Goal: Task Accomplishment & Management: Use online tool/utility

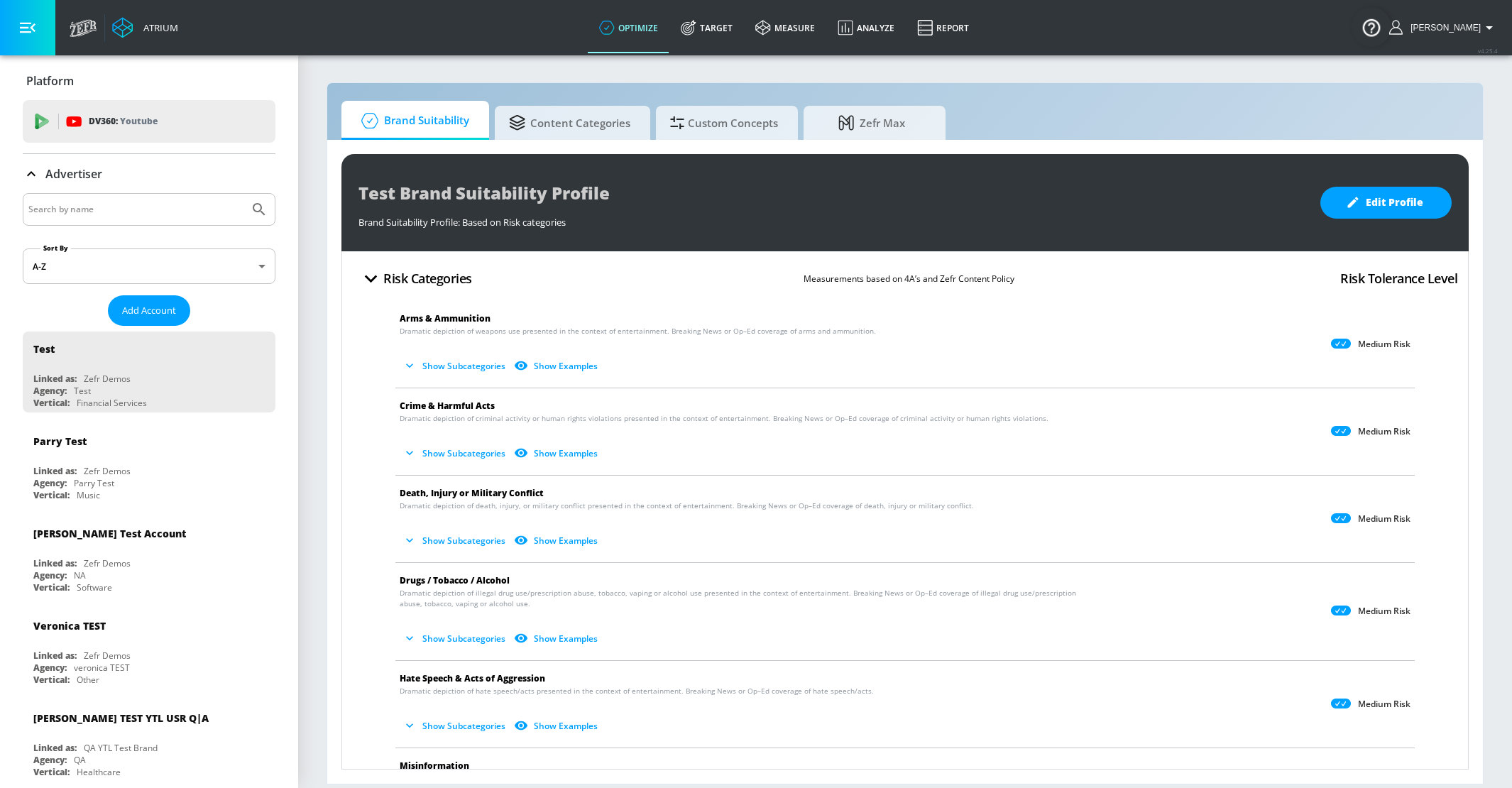
click at [198, 203] on input "Search by name" at bounding box center [136, 209] width 215 height 18
type input "ars"
click at [267, 213] on icon "Submit Search" at bounding box center [259, 209] width 17 height 17
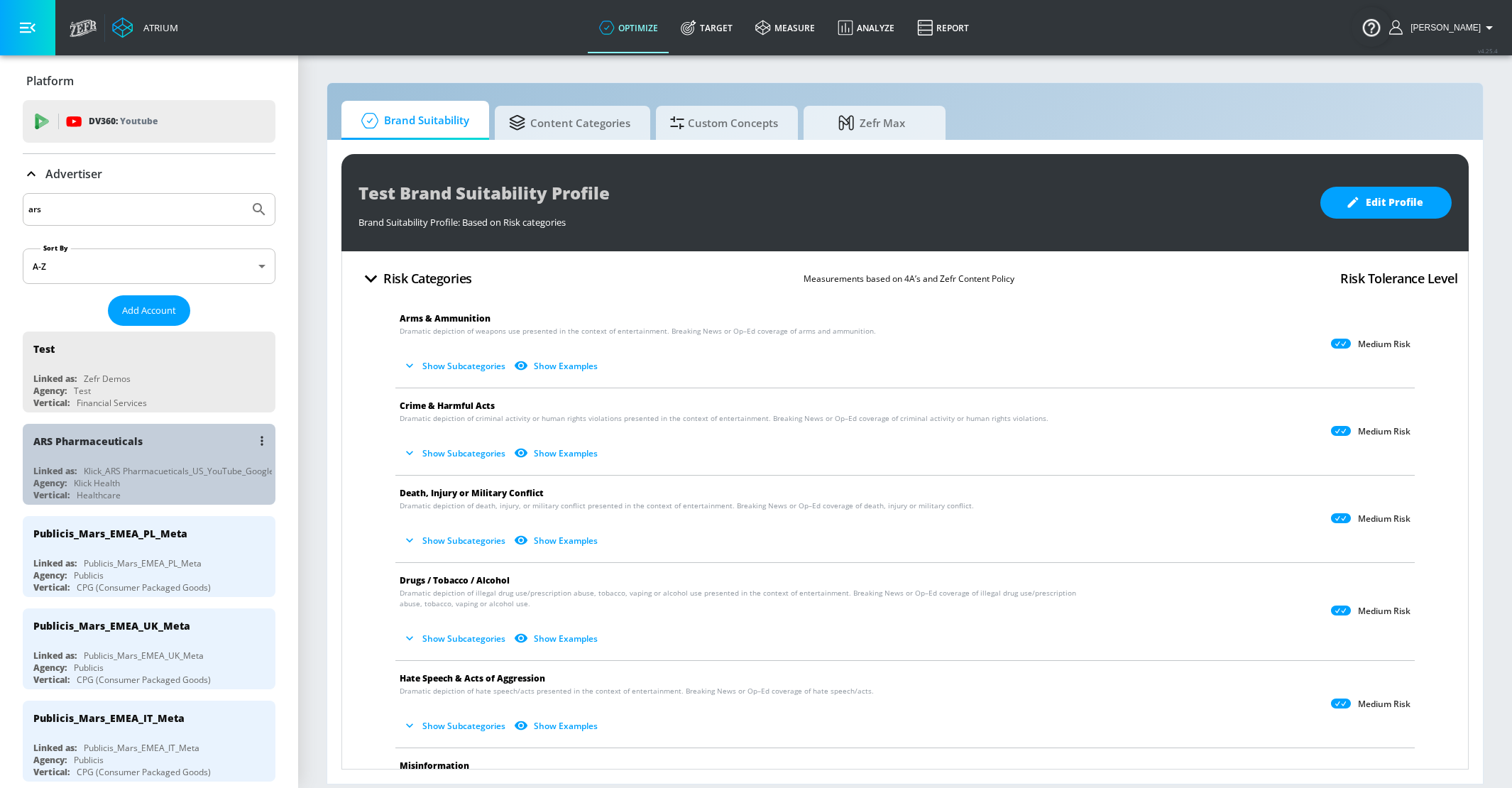
click at [152, 441] on div "ARS Pharmaceuticals" at bounding box center [153, 440] width 239 height 34
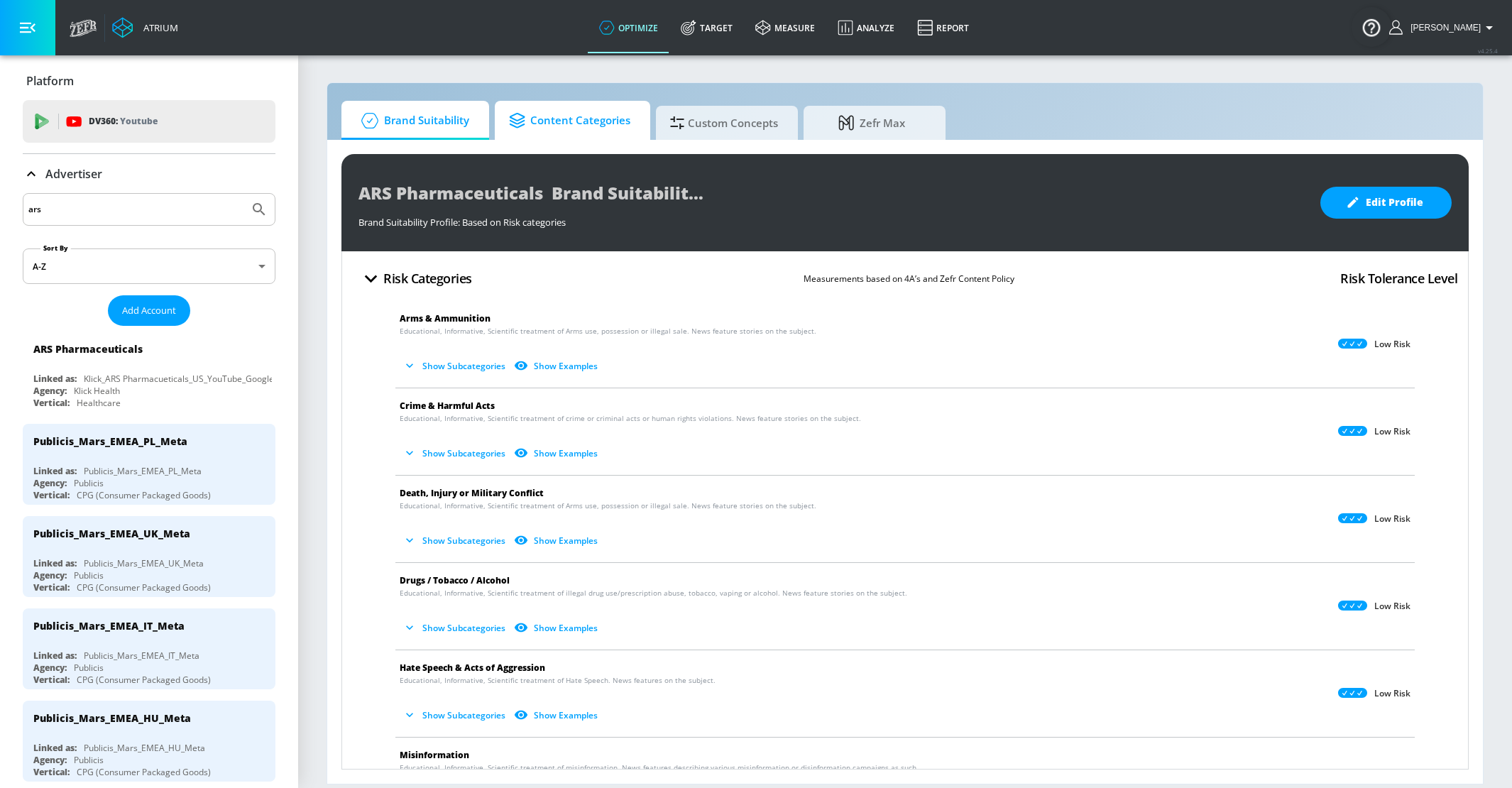
click at [586, 117] on span "Content Categories" at bounding box center [570, 120] width 122 height 34
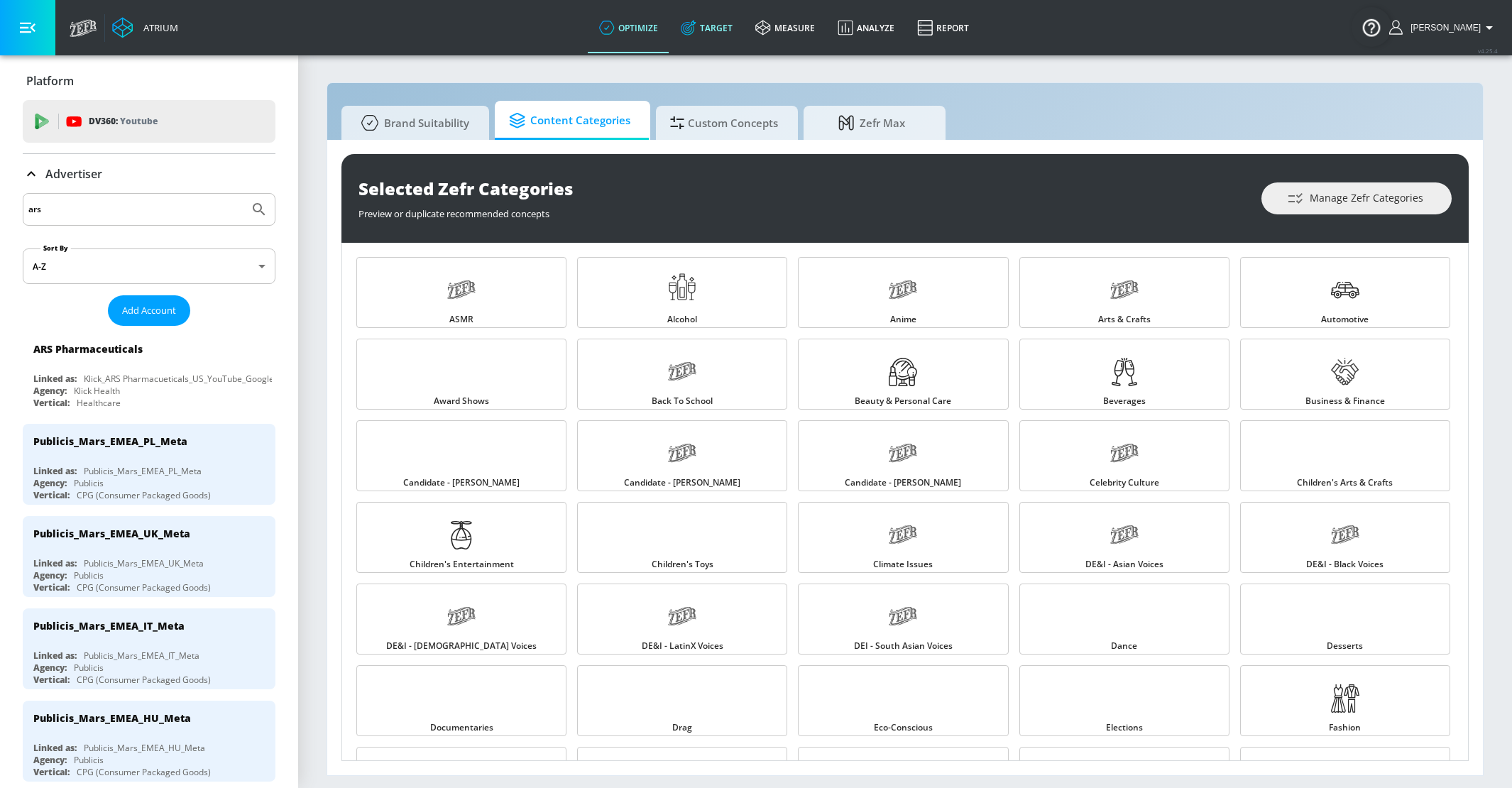
click at [719, 43] on link "Target" at bounding box center [706, 28] width 74 height 51
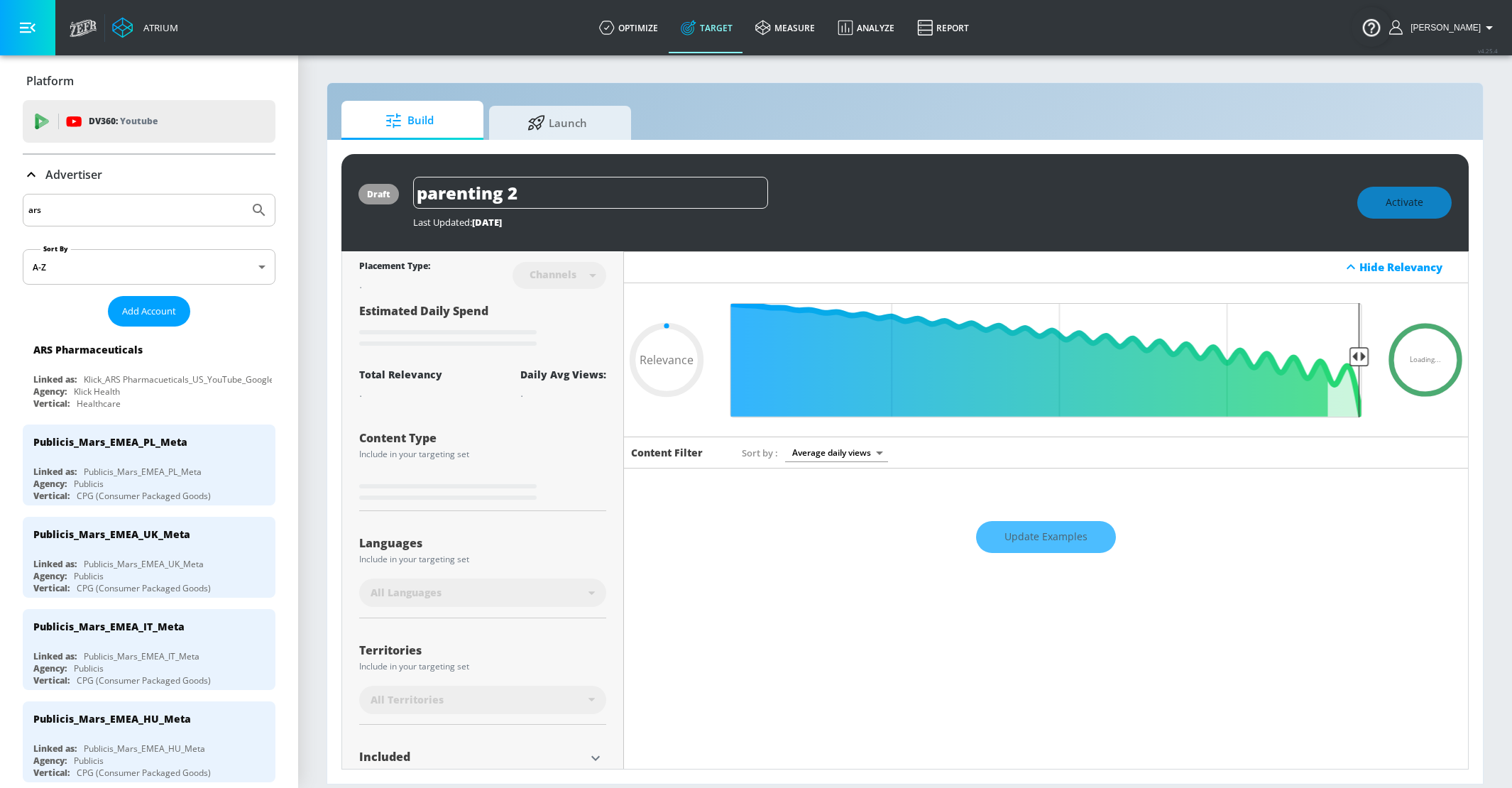
type input "0.7"
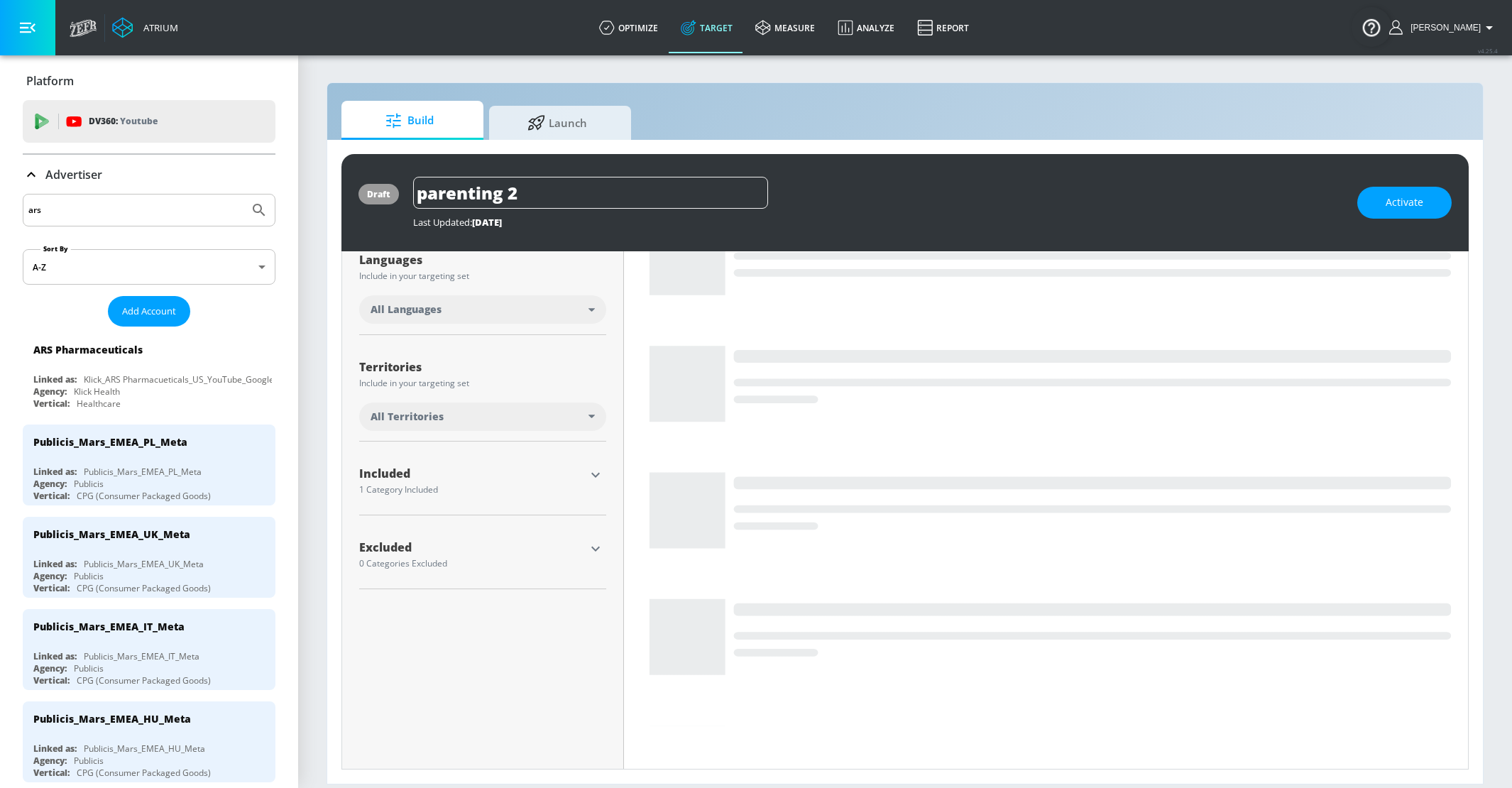
scroll to position [269, 0]
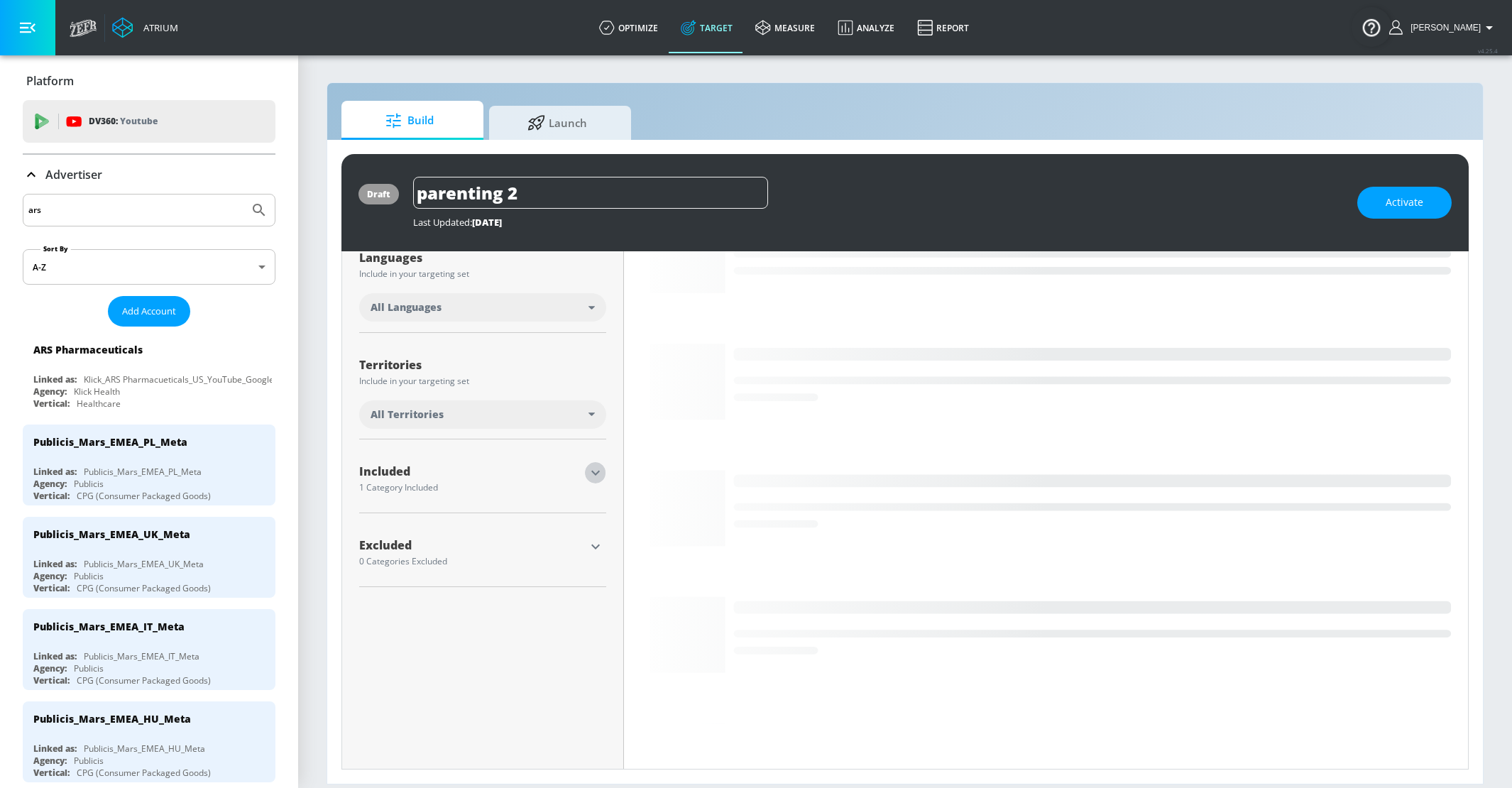
click at [595, 469] on icon "button" at bounding box center [595, 473] width 17 height 17
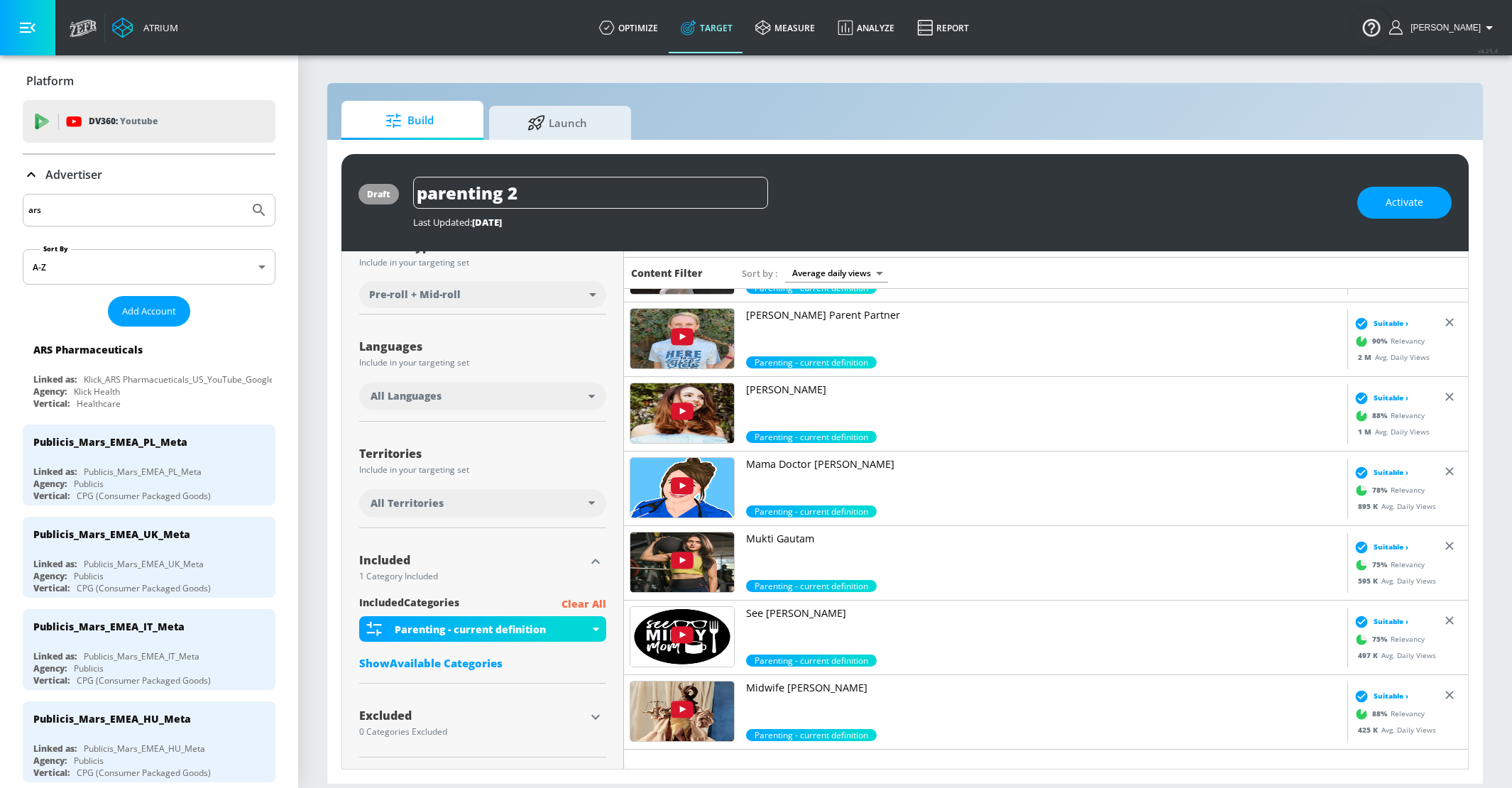
scroll to position [0, 0]
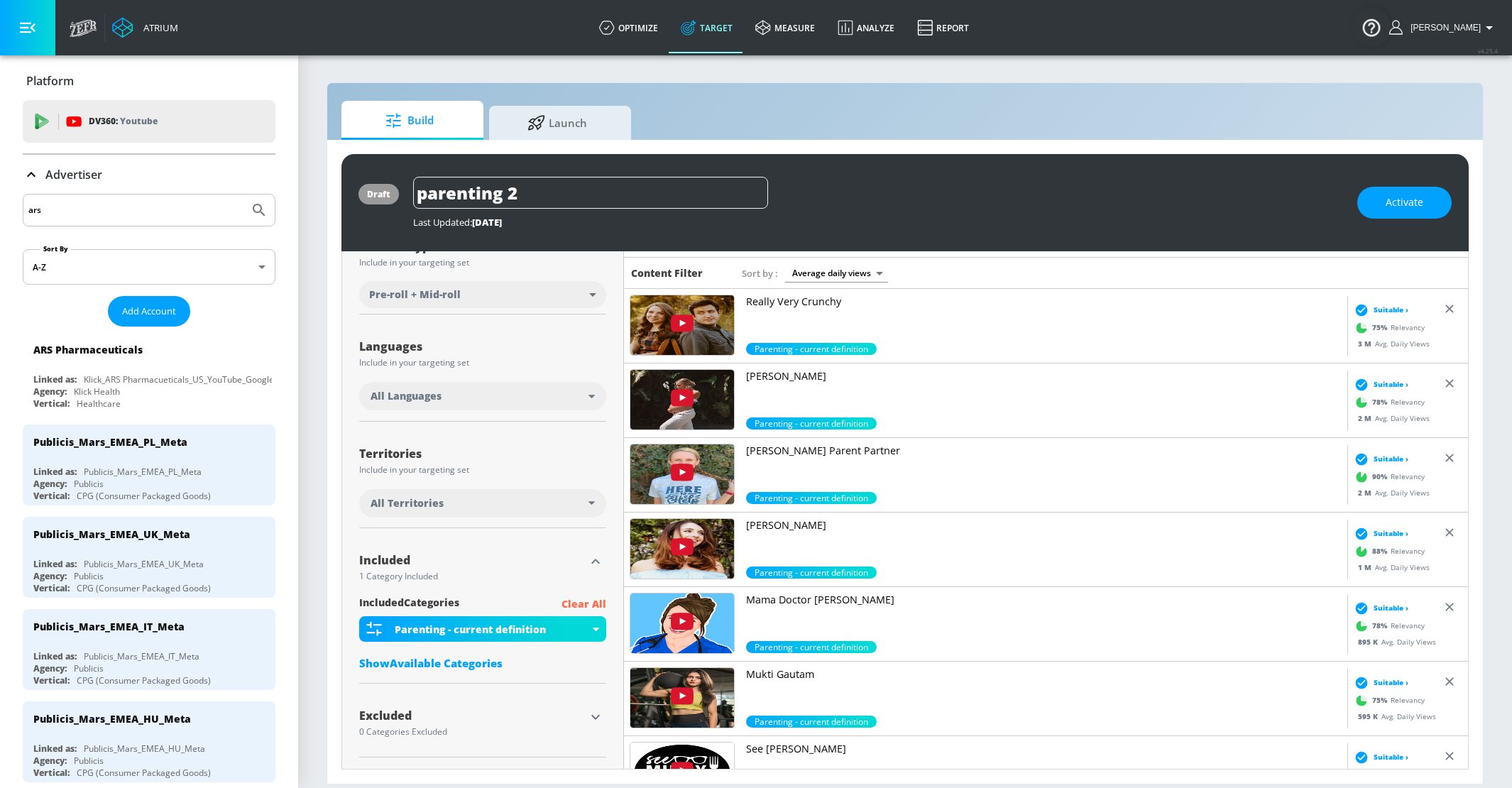
click at [485, 660] on div "Show Available Categories" at bounding box center [483, 662] width 247 height 14
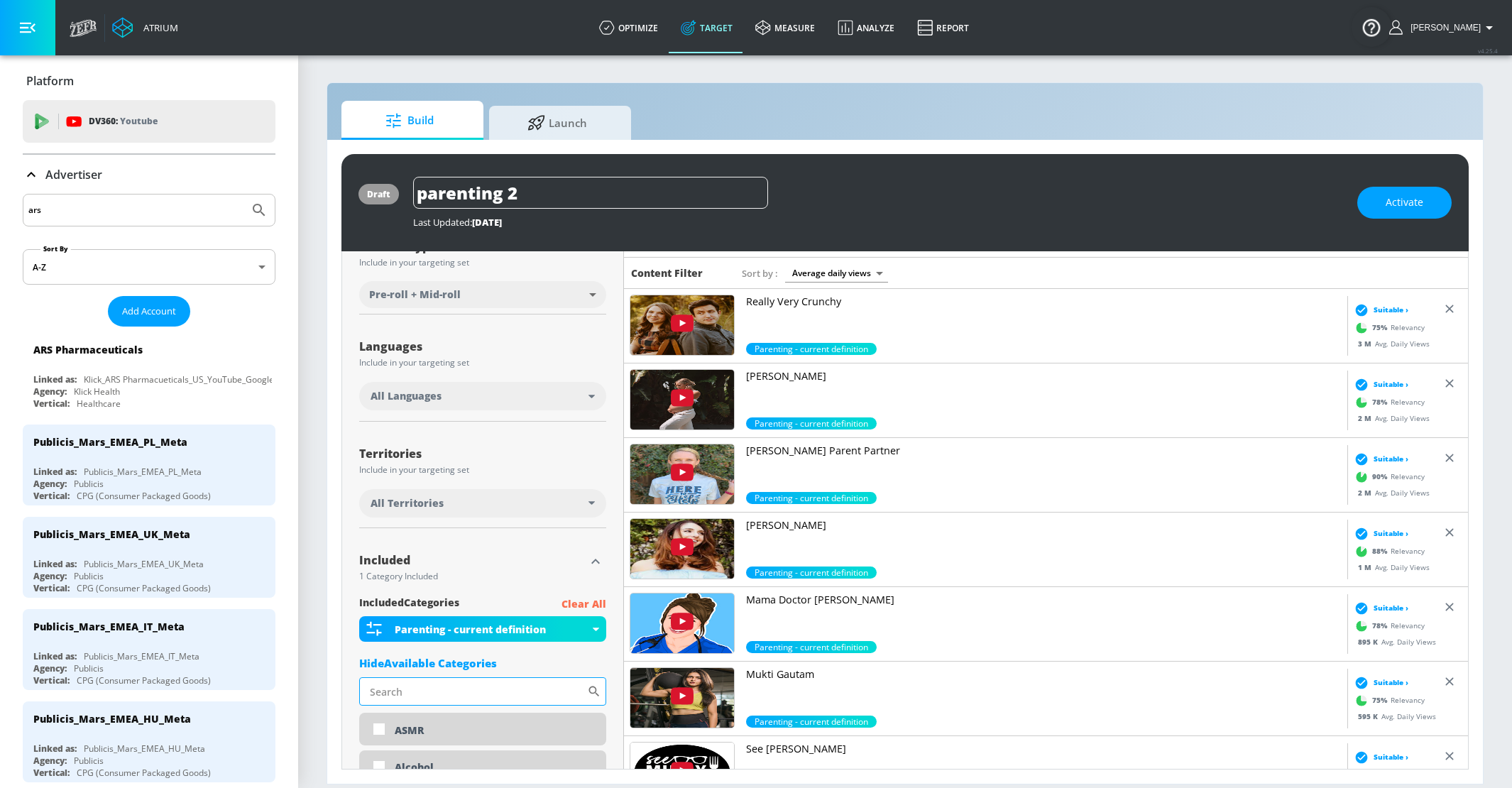
click at [483, 684] on input "Sort By" at bounding box center [473, 691] width 228 height 28
type input "parent"
click at [457, 726] on div "Parenting" at bounding box center [495, 730] width 199 height 13
checkbox input "true"
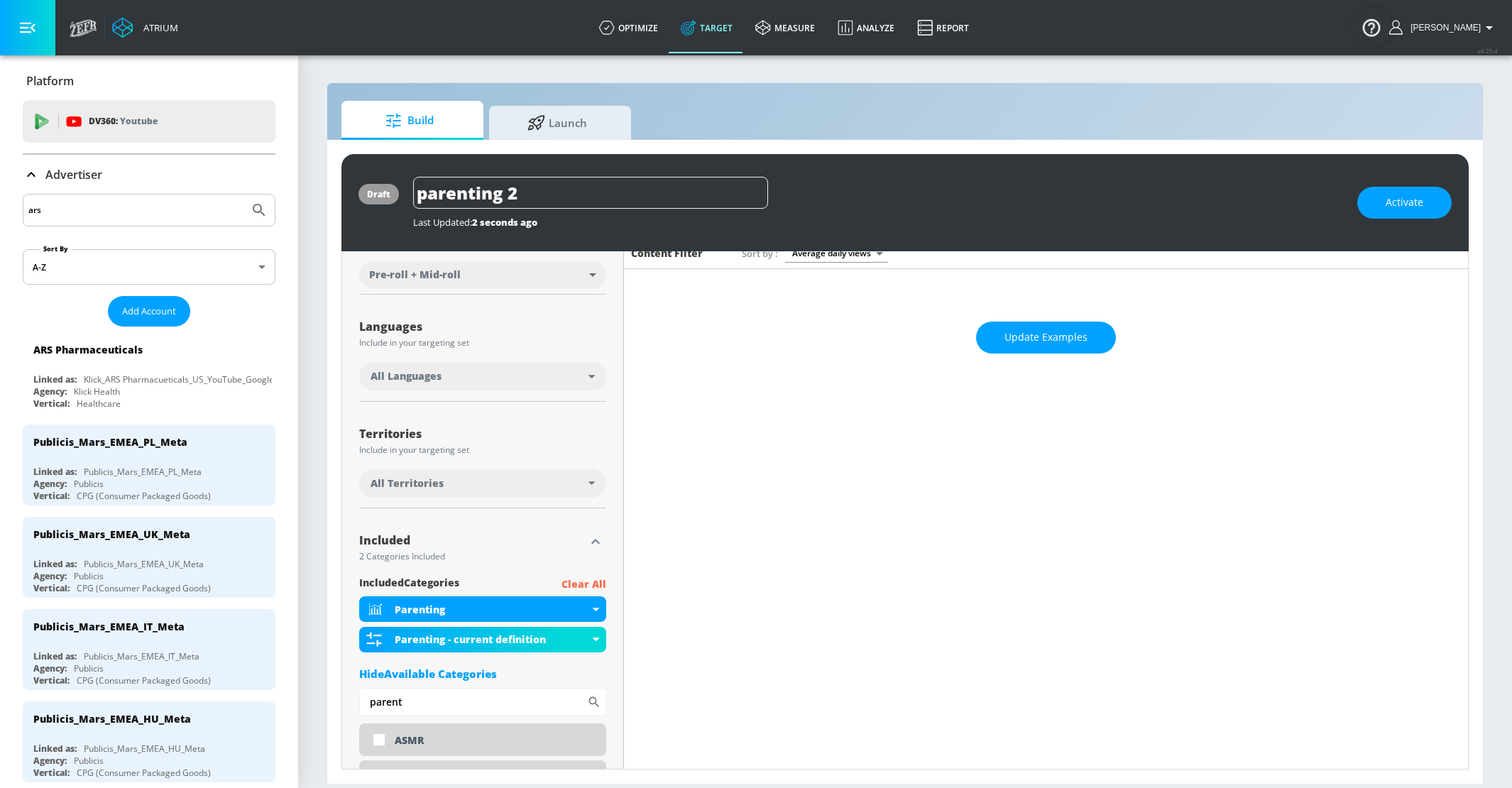
scroll to position [188, 0]
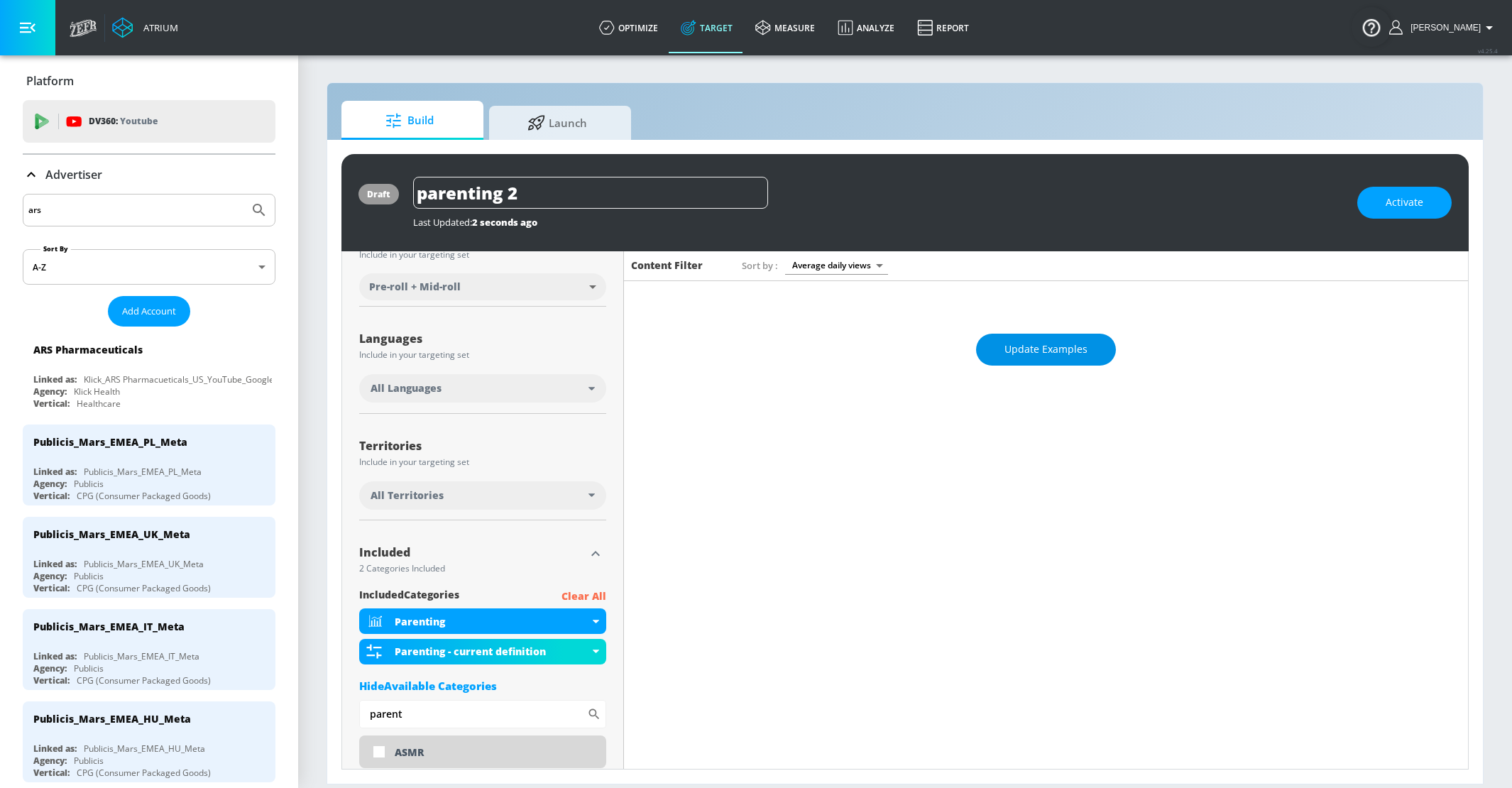
click at [1066, 345] on span "Update Examples" at bounding box center [1046, 349] width 83 height 18
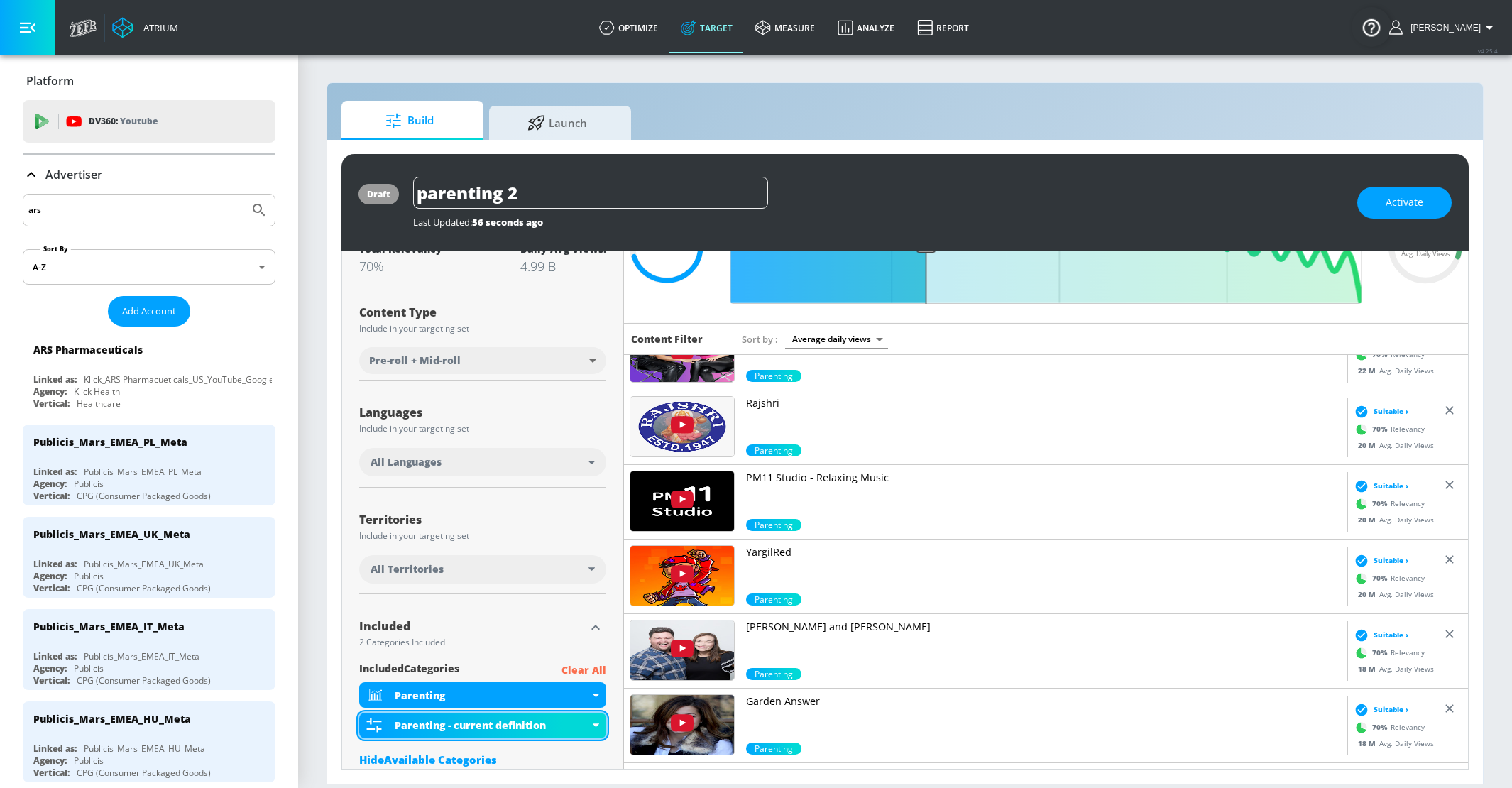
scroll to position [2383, 0]
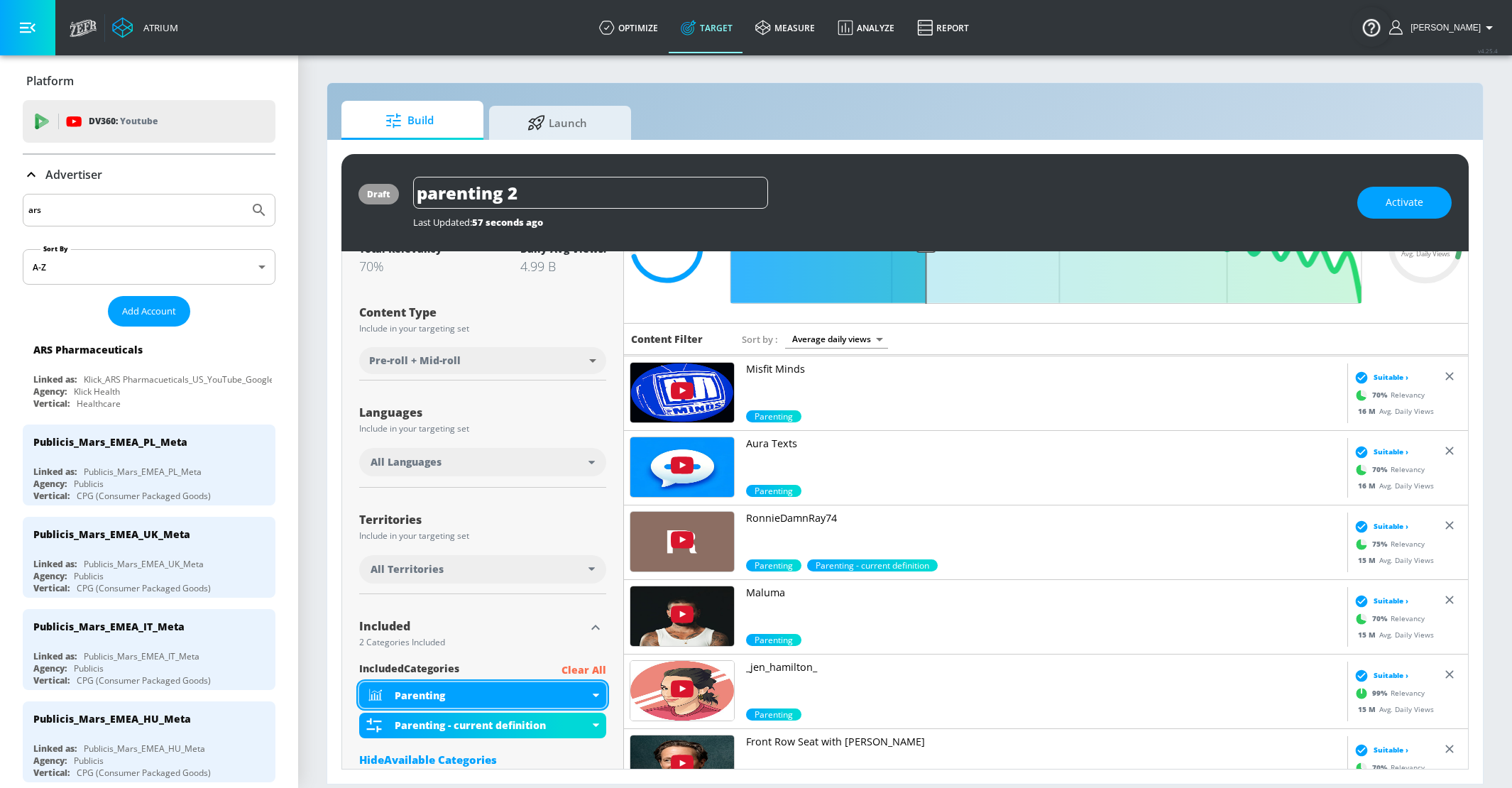
click at [598, 693] on icon at bounding box center [595, 695] width 7 height 3
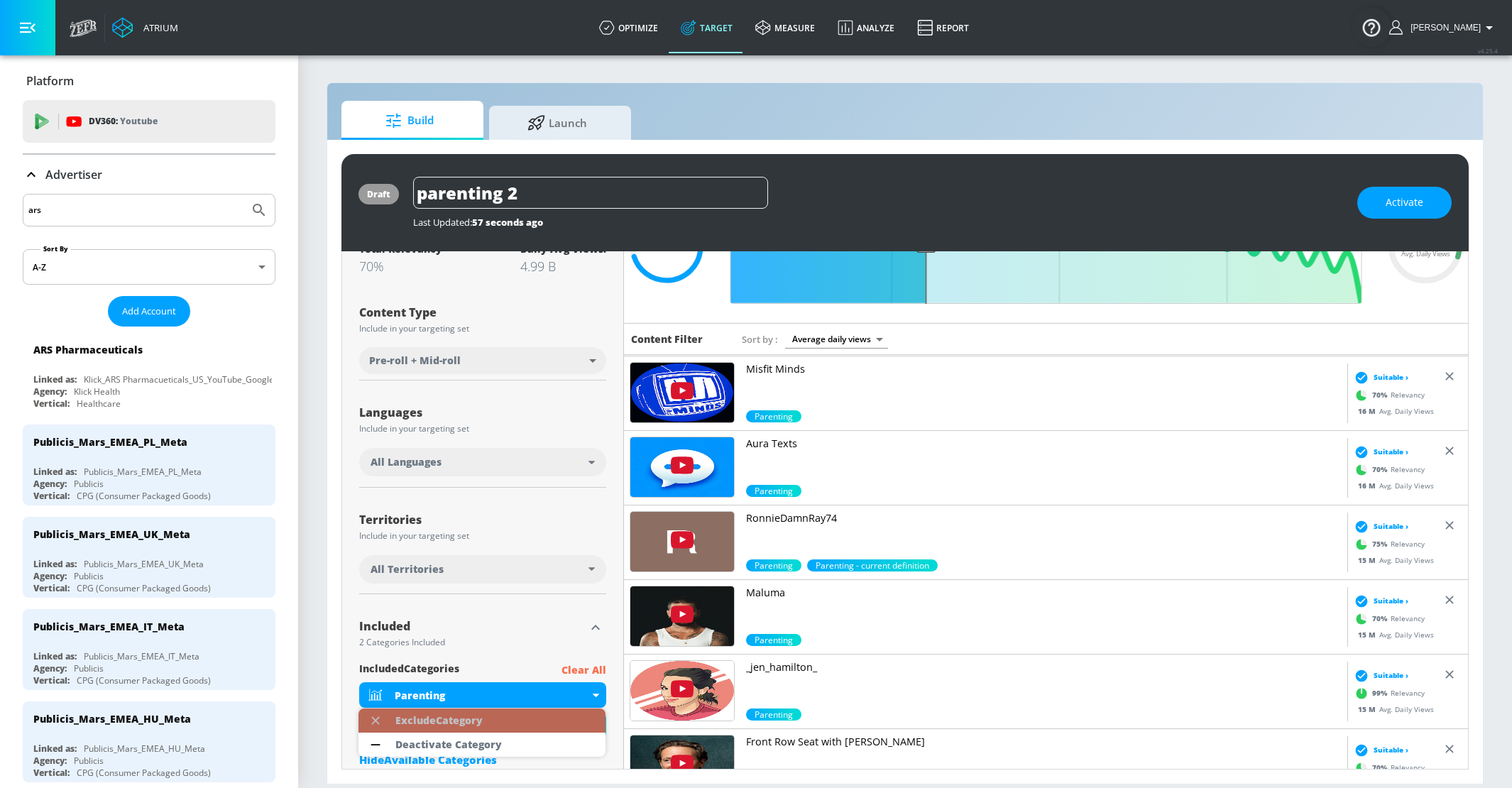
click at [557, 726] on li "Exclude Category" at bounding box center [482, 720] width 247 height 24
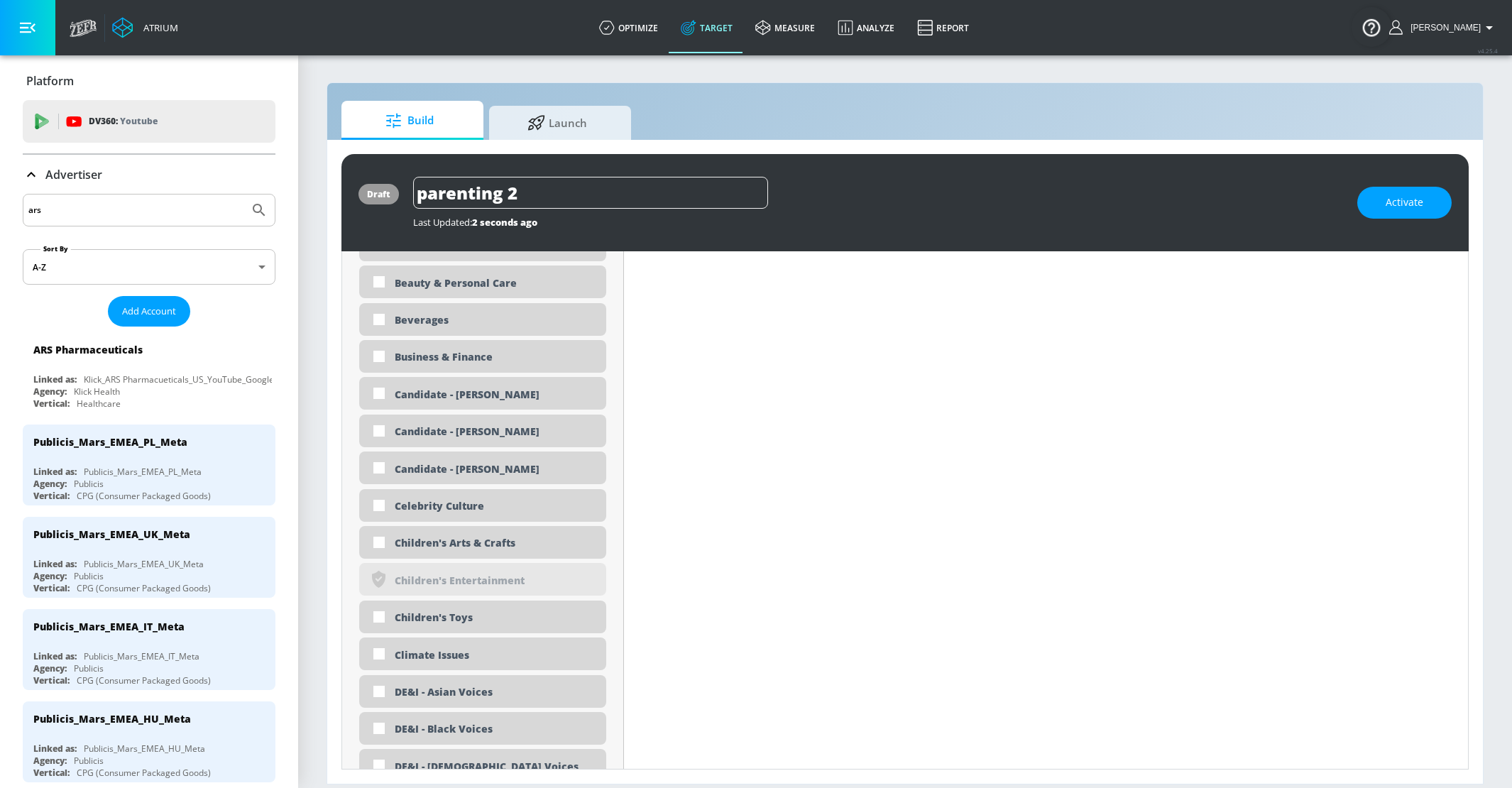
scroll to position [1112, 0]
